Goal: Task Accomplishment & Management: Complete application form

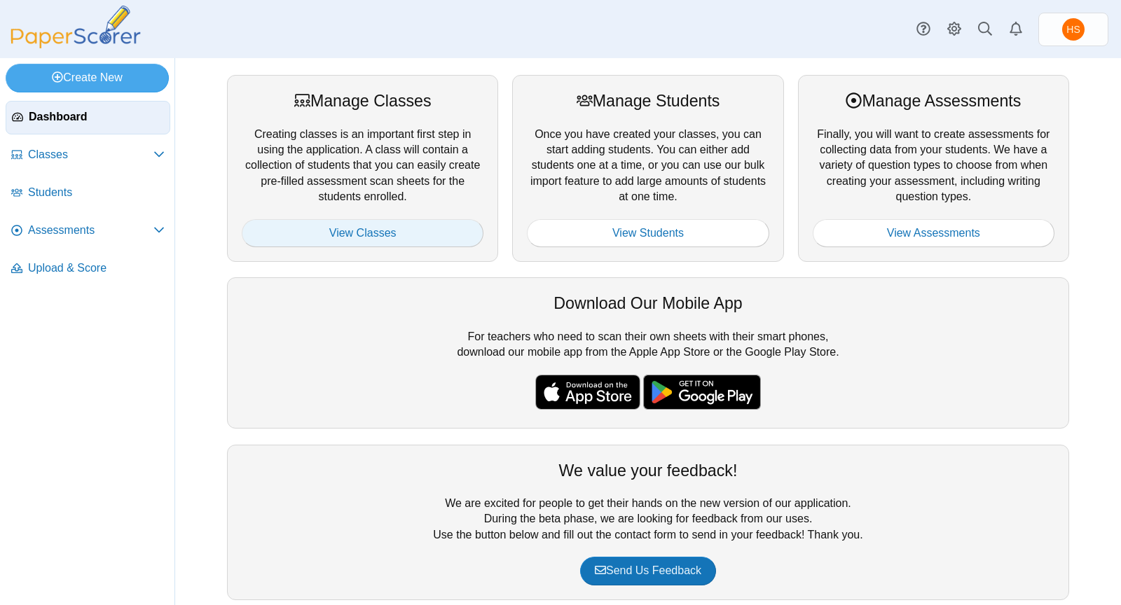
click at [366, 230] on link "View Classes" at bounding box center [363, 233] width 242 height 28
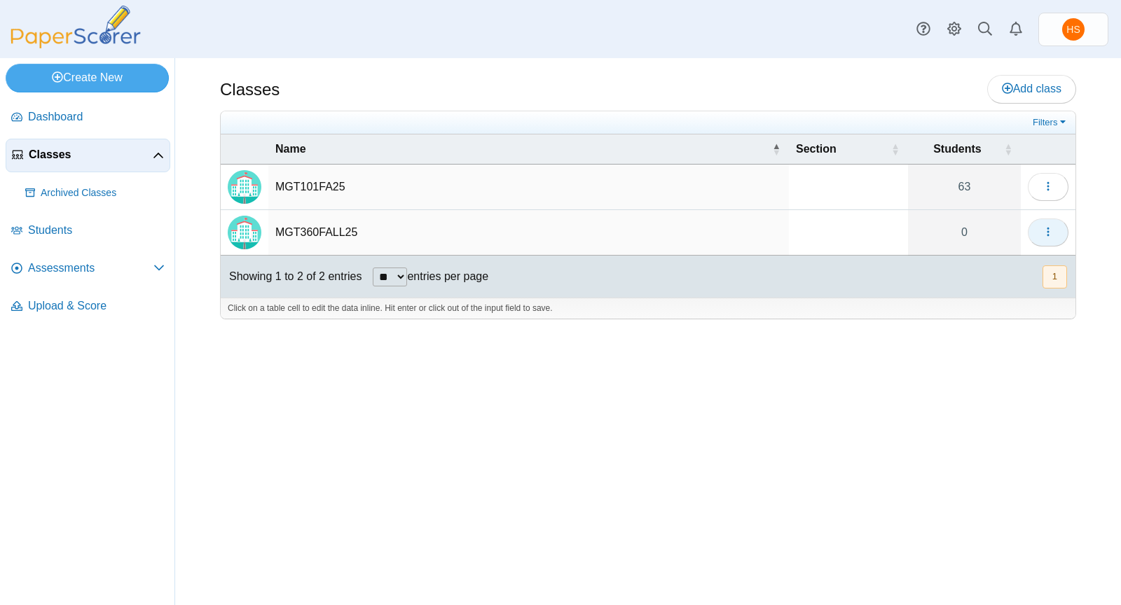
click at [1056, 231] on button "button" at bounding box center [1048, 233] width 41 height 28
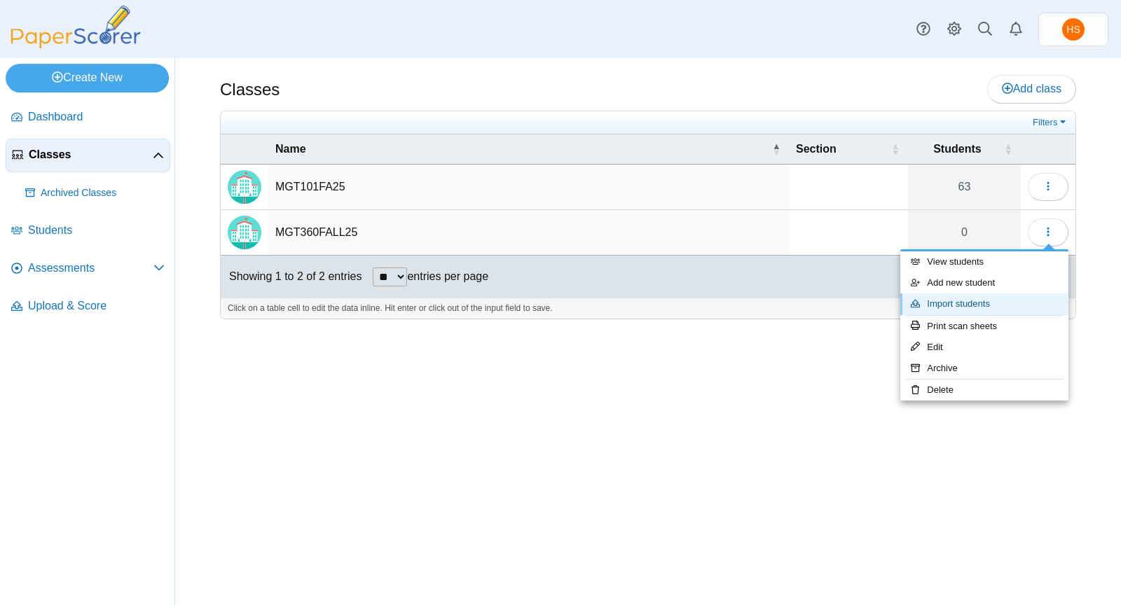
click at [996, 301] on link "Import students" at bounding box center [984, 304] width 168 height 21
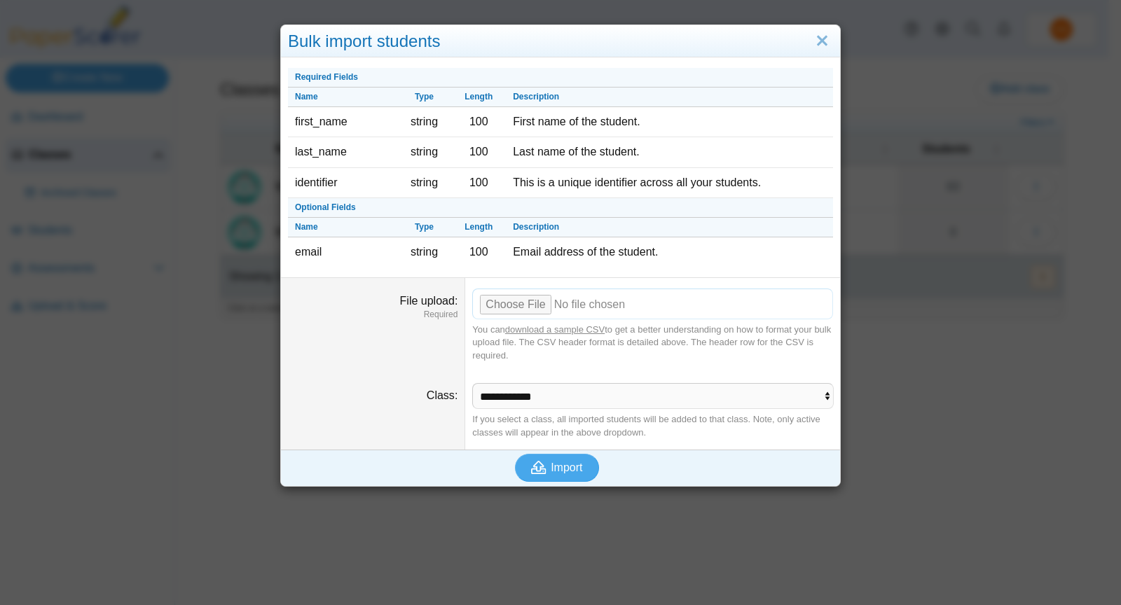
click at [527, 301] on input "File upload" at bounding box center [652, 304] width 361 height 31
type input "**********"
click at [554, 462] on span "Import" at bounding box center [567, 468] width 32 height 12
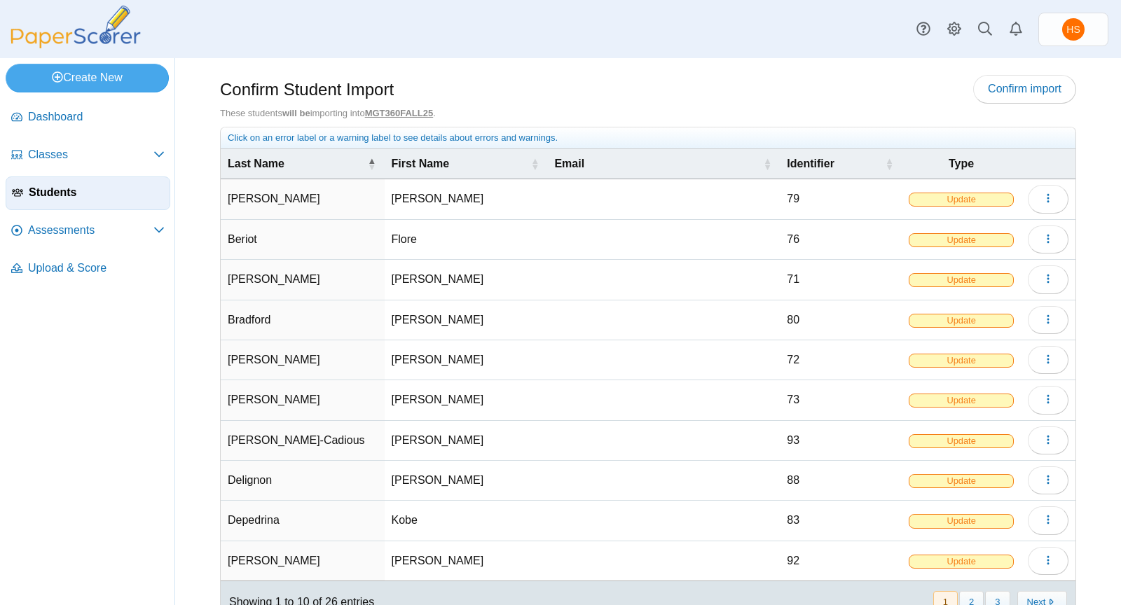
scroll to position [42, 0]
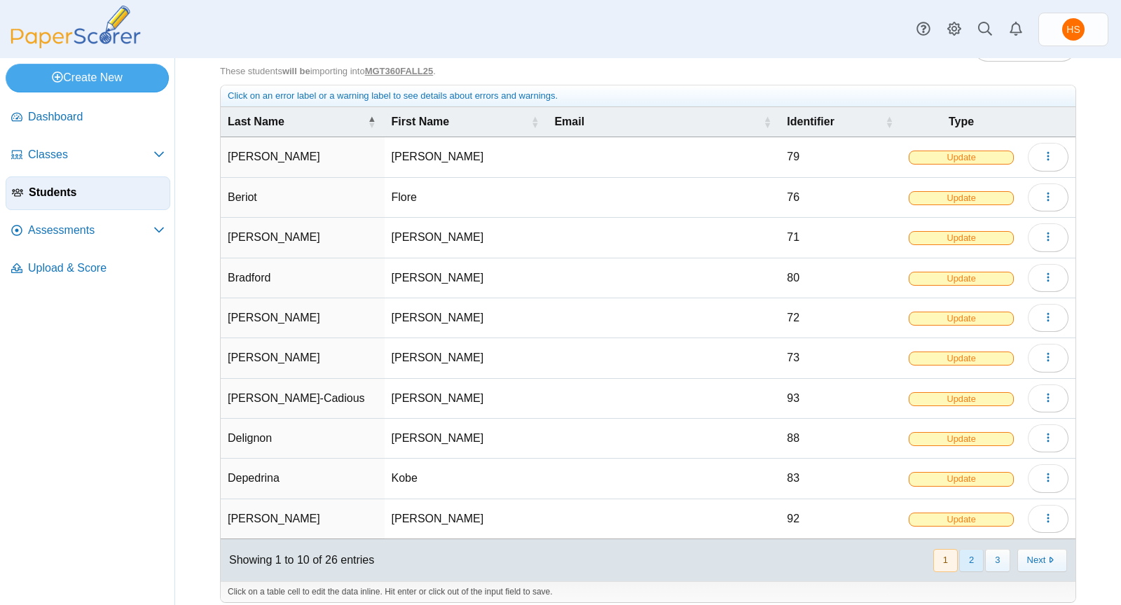
click at [965, 549] on button "2" at bounding box center [971, 560] width 25 height 23
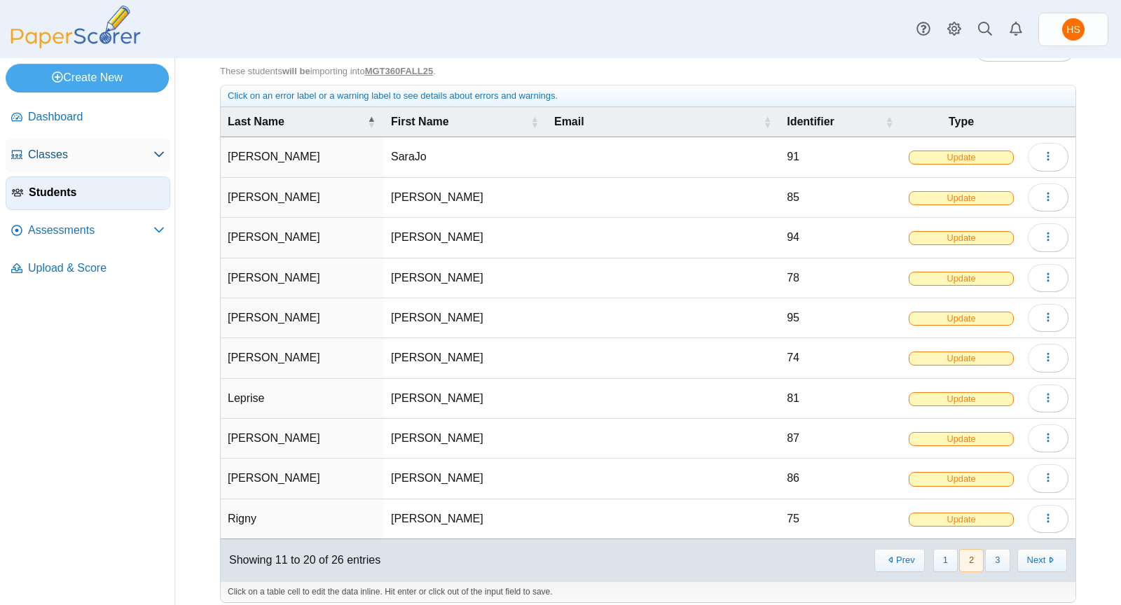
click at [56, 152] on span "Classes" at bounding box center [90, 154] width 125 height 15
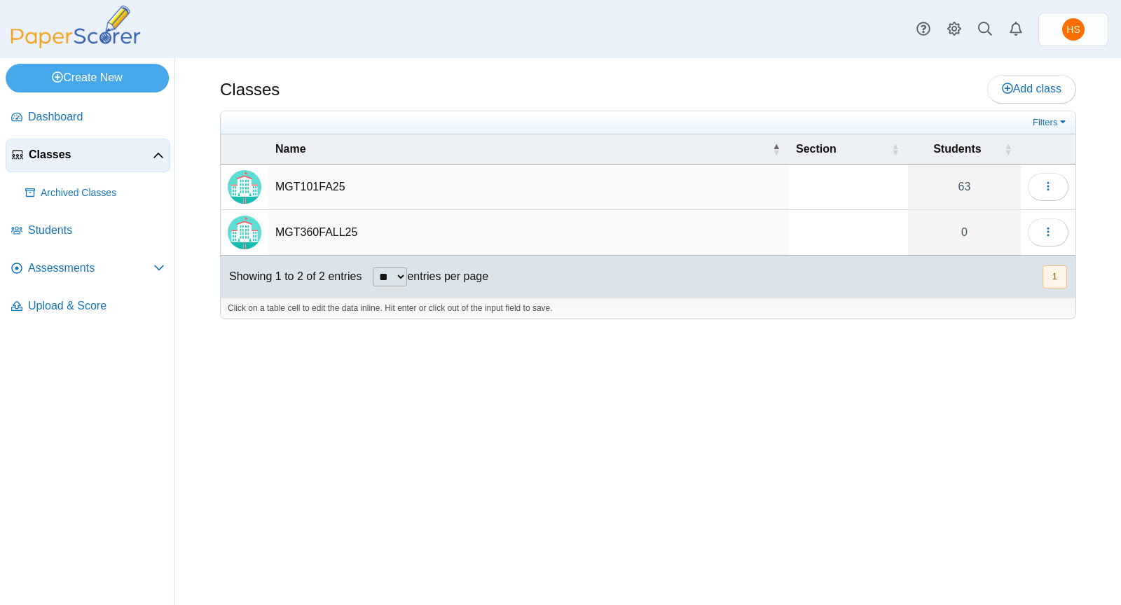
click at [328, 221] on td "MGT360FALL25" at bounding box center [528, 233] width 521 height 46
click at [319, 227] on td "MGT360FALL25" at bounding box center [528, 233] width 521 height 46
click at [1042, 231] on button "button" at bounding box center [1048, 233] width 41 height 28
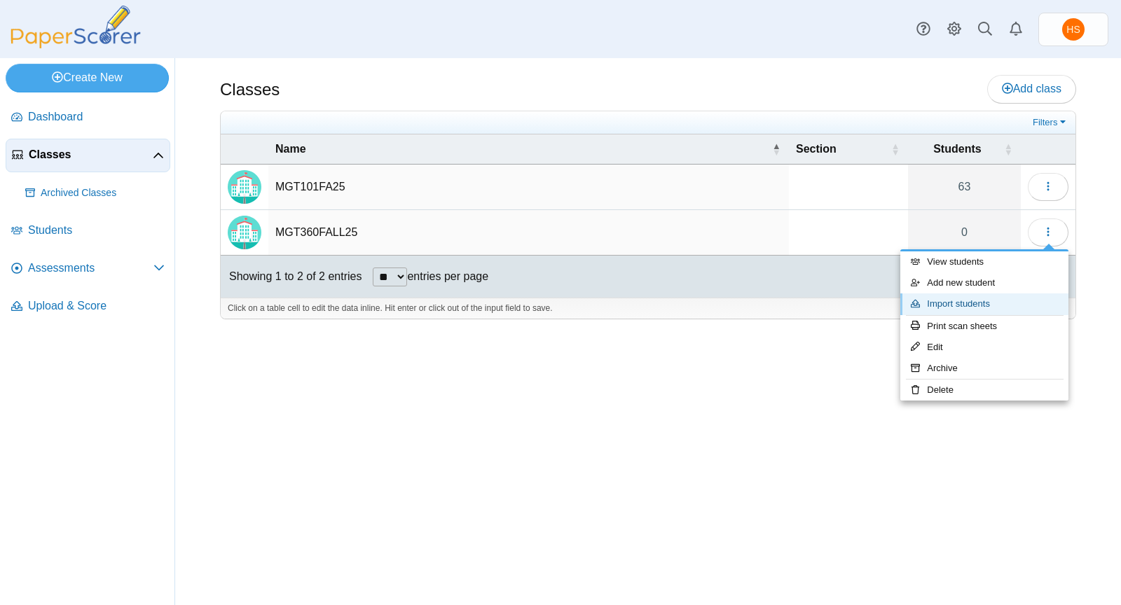
click at [961, 303] on link "Import students" at bounding box center [984, 304] width 168 height 21
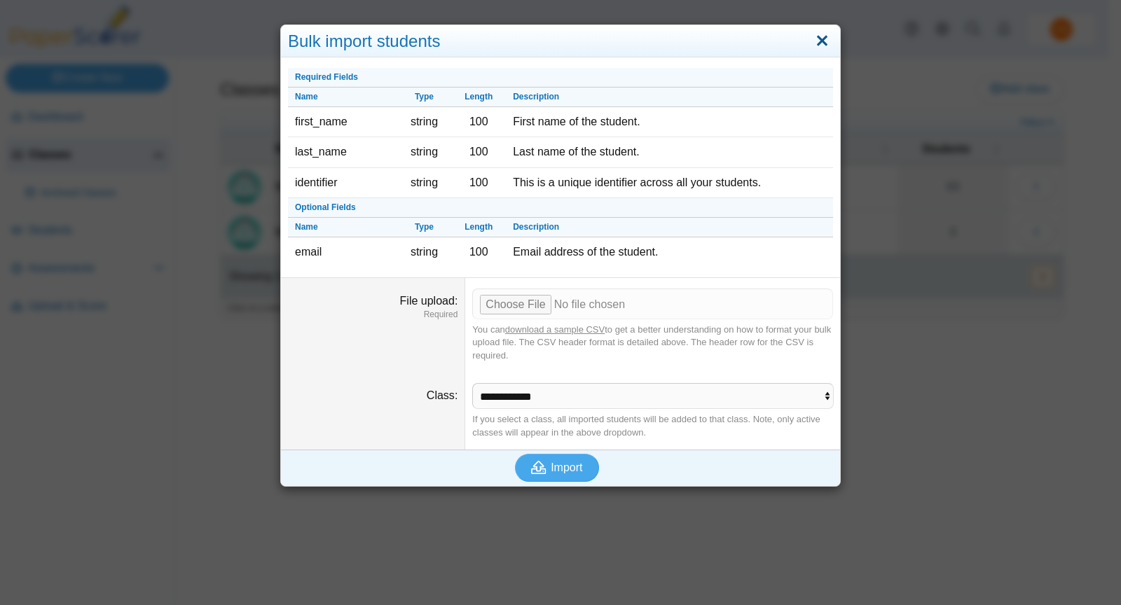
click at [816, 38] on link "Close" at bounding box center [822, 41] width 22 height 24
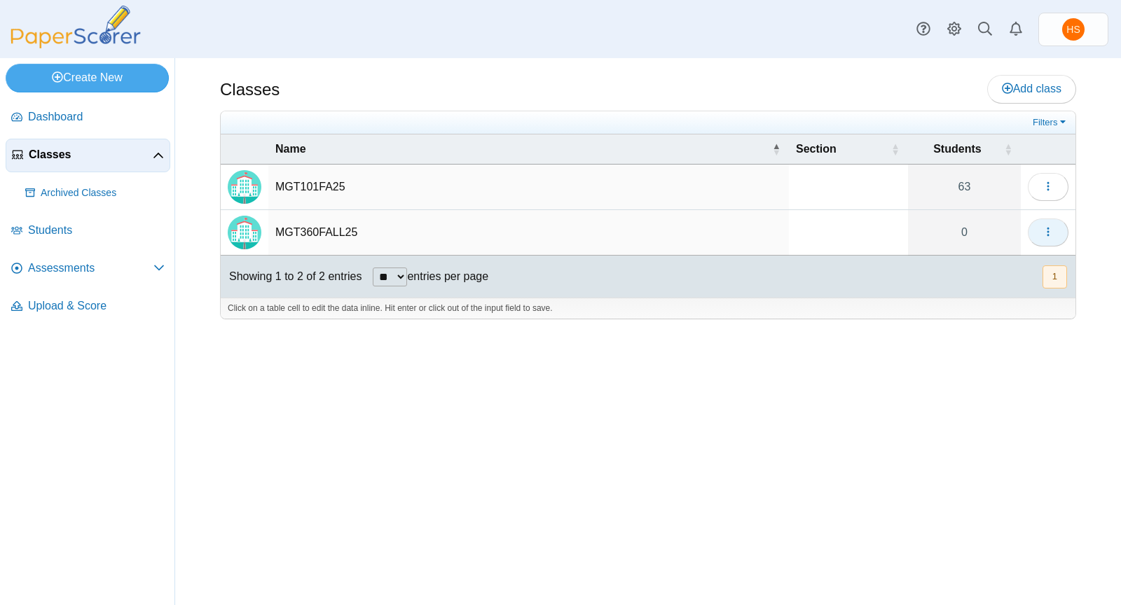
click at [1051, 222] on button "button" at bounding box center [1048, 233] width 41 height 28
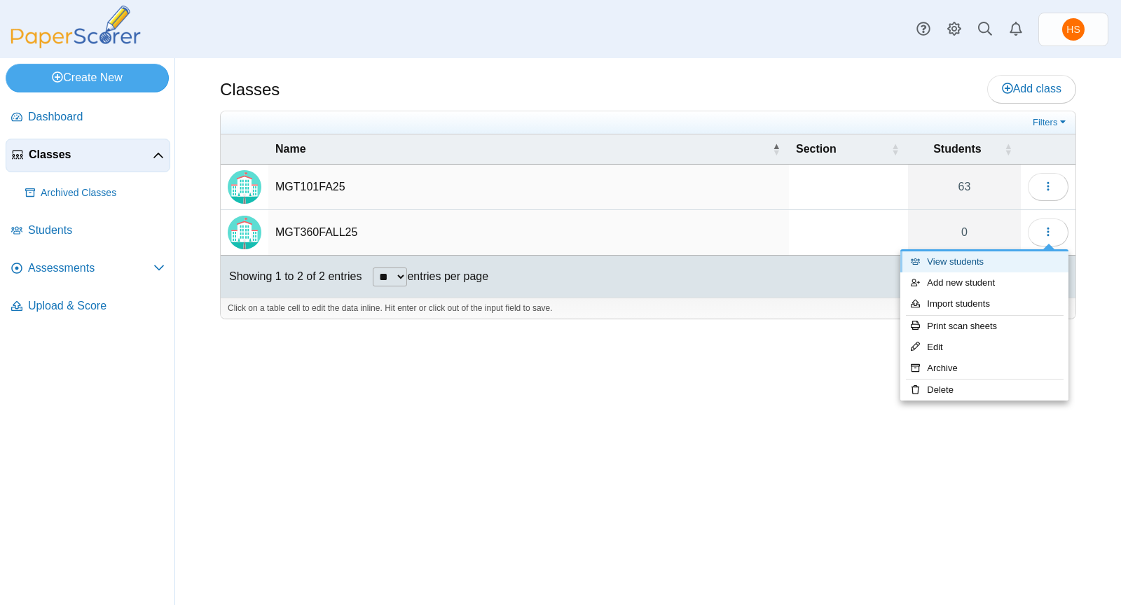
click at [975, 266] on link "View students" at bounding box center [984, 262] width 168 height 21
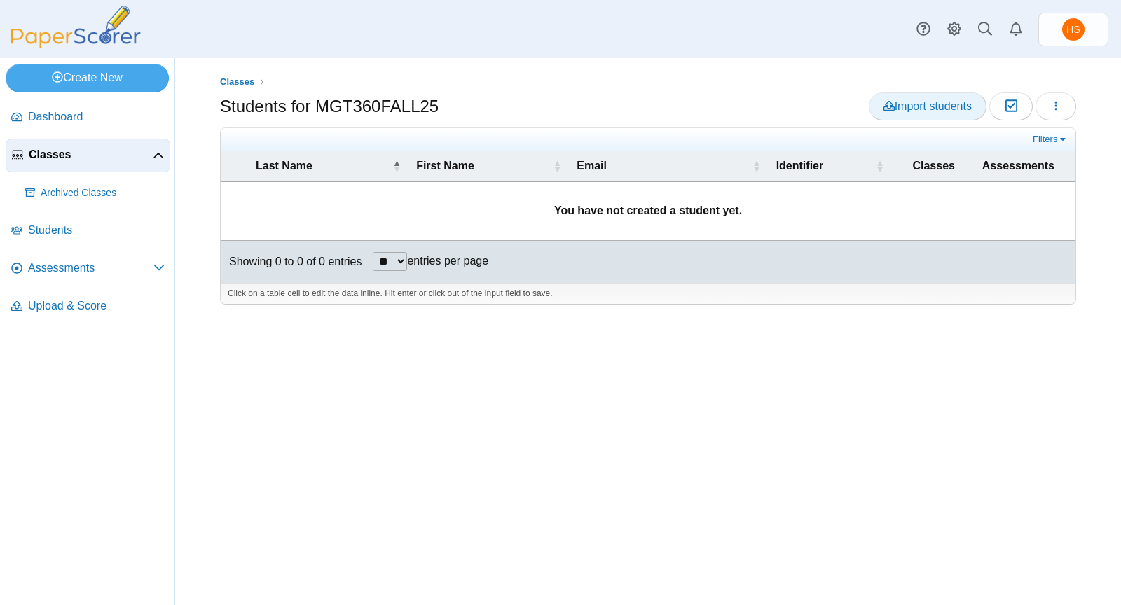
click at [947, 111] on span "Import students" at bounding box center [928, 106] width 88 height 12
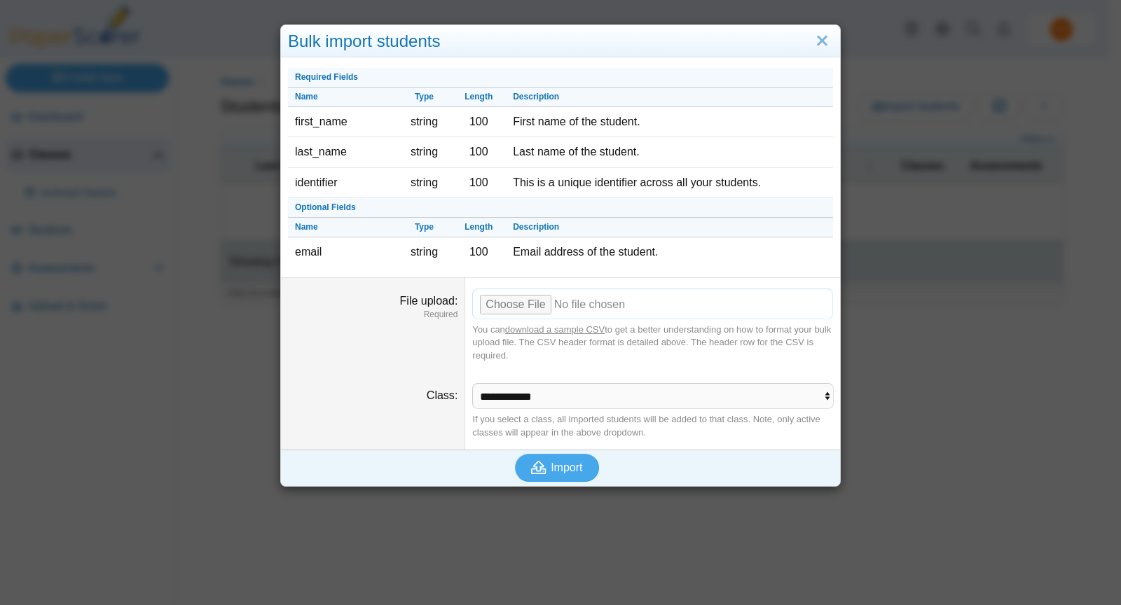
click at [504, 305] on input "File upload" at bounding box center [652, 304] width 361 height 31
type input "**********"
click at [563, 465] on span "Import" at bounding box center [567, 468] width 32 height 12
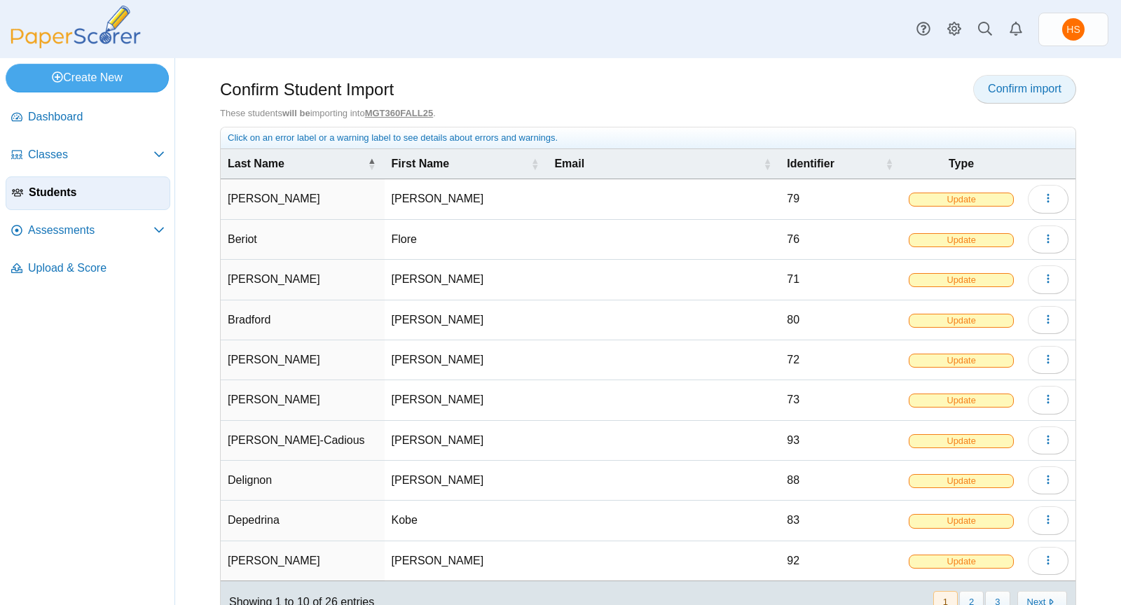
click at [1006, 83] on span "Confirm import" at bounding box center [1025, 89] width 74 height 12
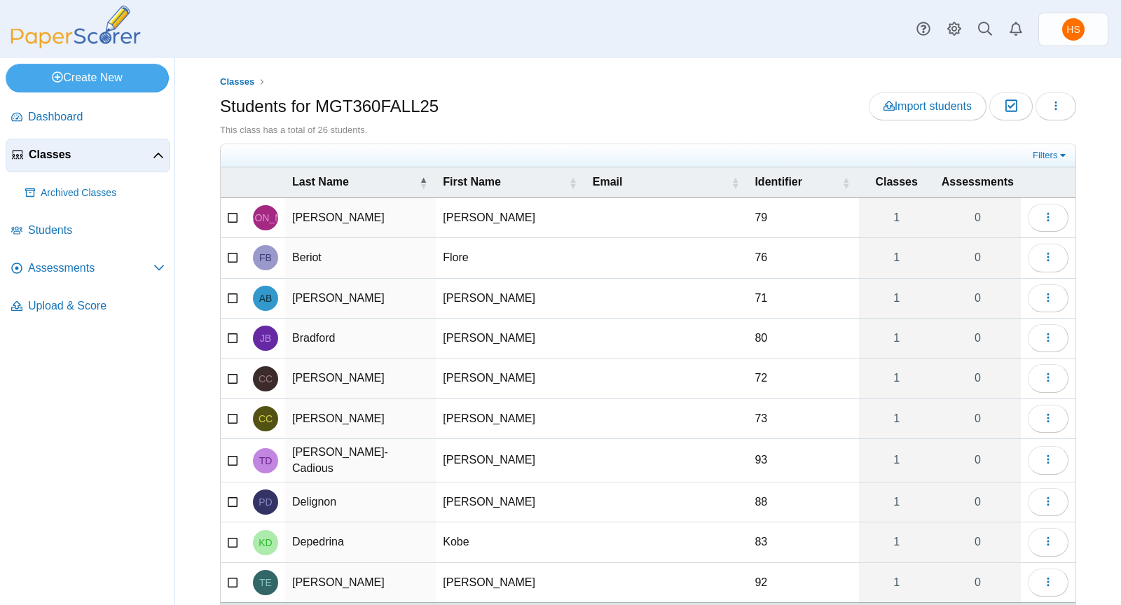
scroll to position [60, 0]
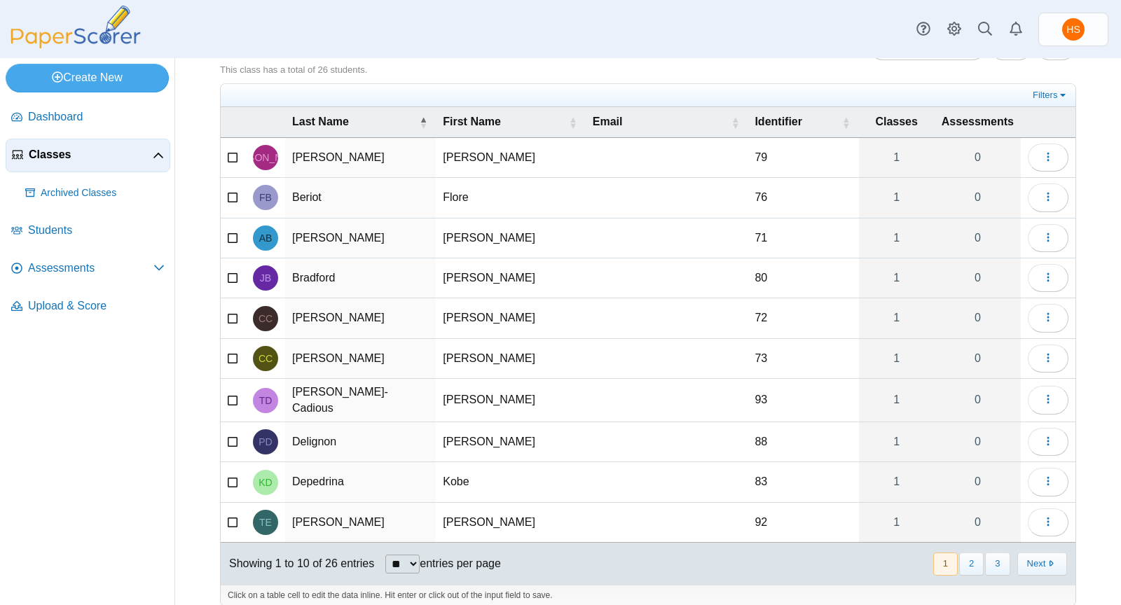
click at [417, 555] on select "** ** ** ***" at bounding box center [402, 564] width 34 height 19
select select "**"
click at [387, 555] on select "** ** ** ***" at bounding box center [402, 564] width 34 height 19
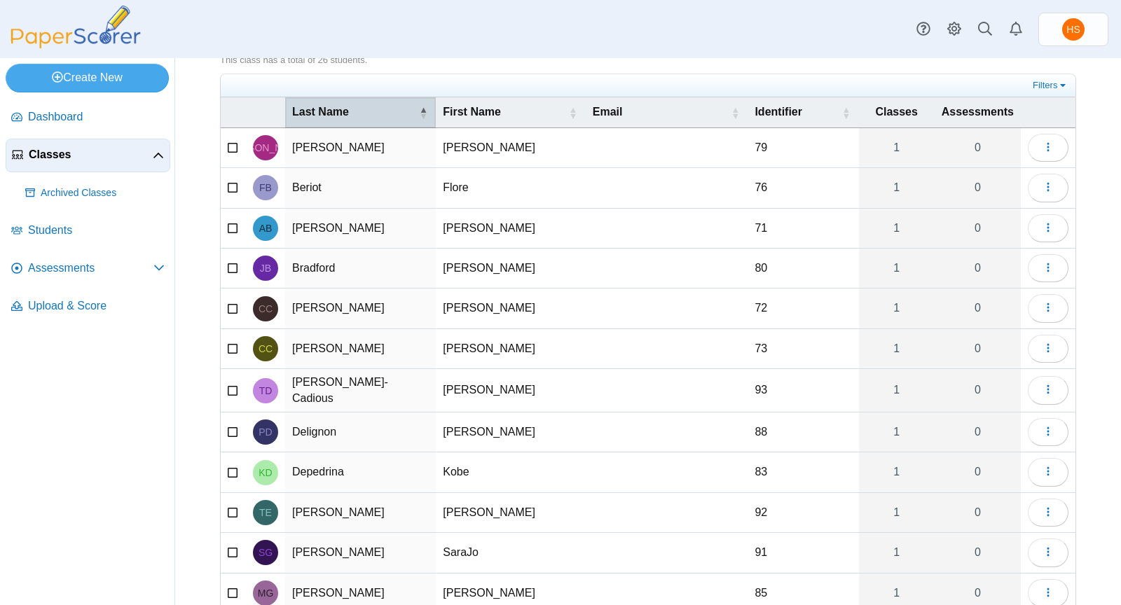
scroll to position [0, 0]
